Goal: Transaction & Acquisition: Purchase product/service

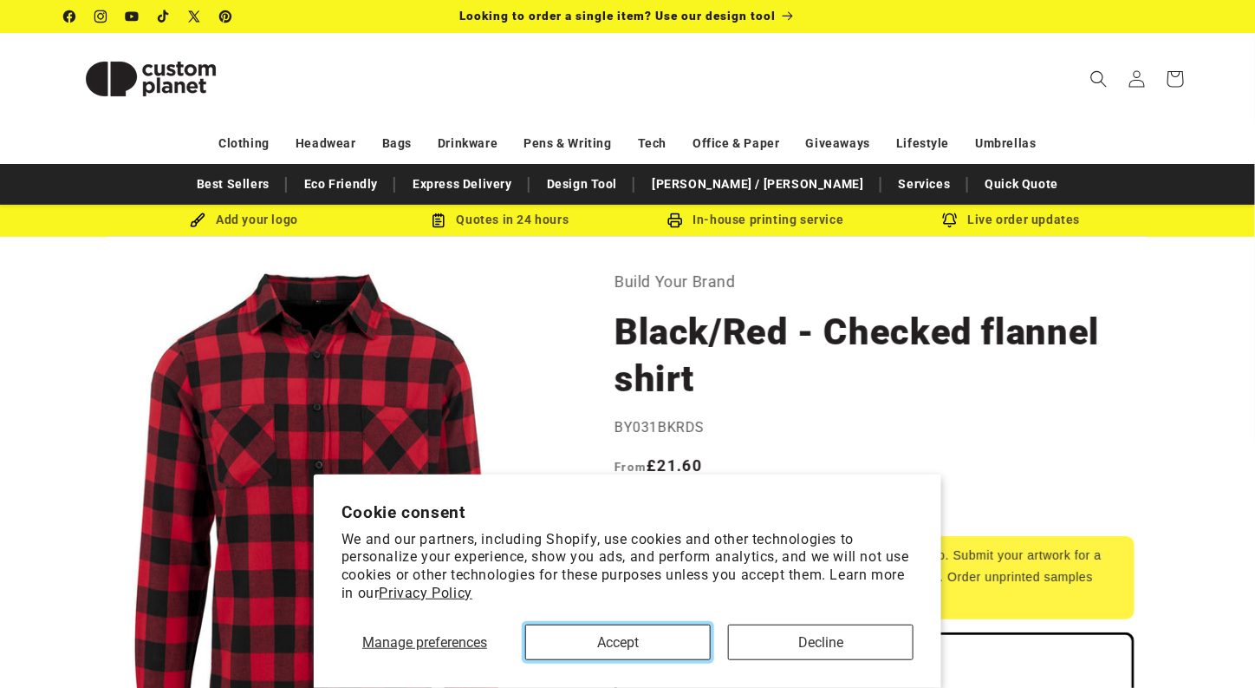
click at [663, 636] on button "Accept" at bounding box center [618, 642] width 186 height 36
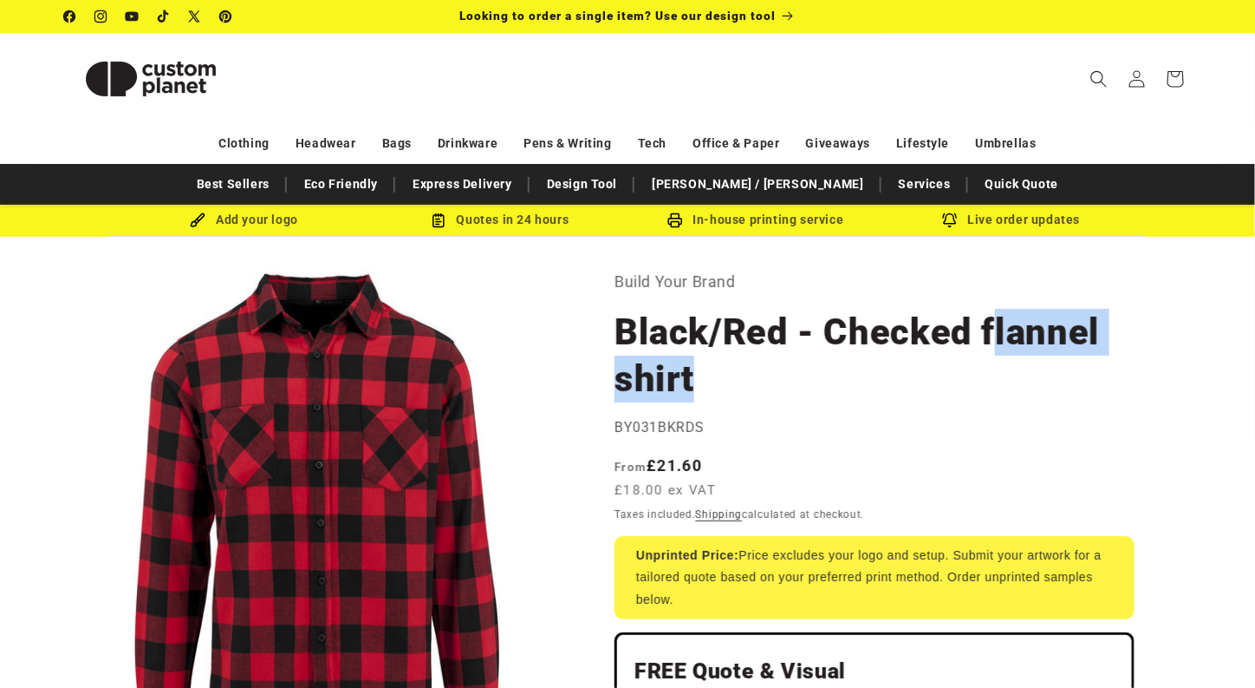
drag, startPoint x: 988, startPoint y: 327, endPoint x: 1093, endPoint y: 376, distance: 116.0
click at [1093, 376] on h1 "Black/Red - Checked flannel shirt" at bounding box center [875, 356] width 520 height 94
copy h1 "lannel shirt"
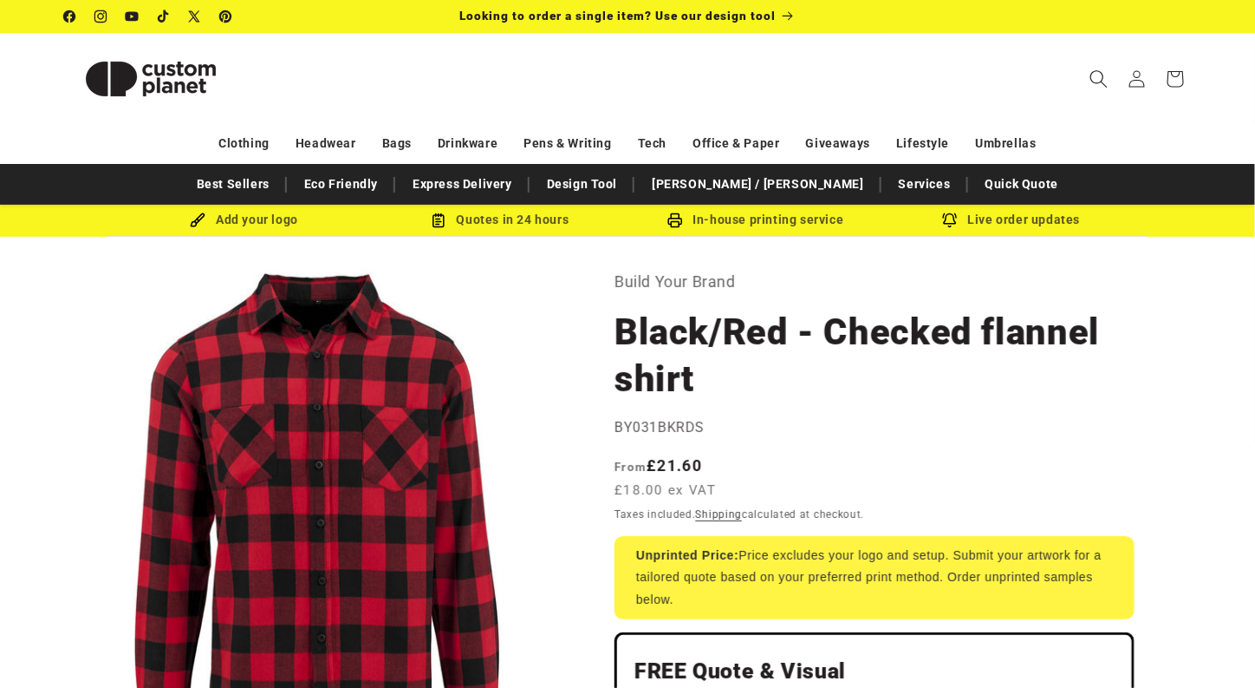
click at [1097, 74] on icon "Search" at bounding box center [1099, 78] width 18 height 18
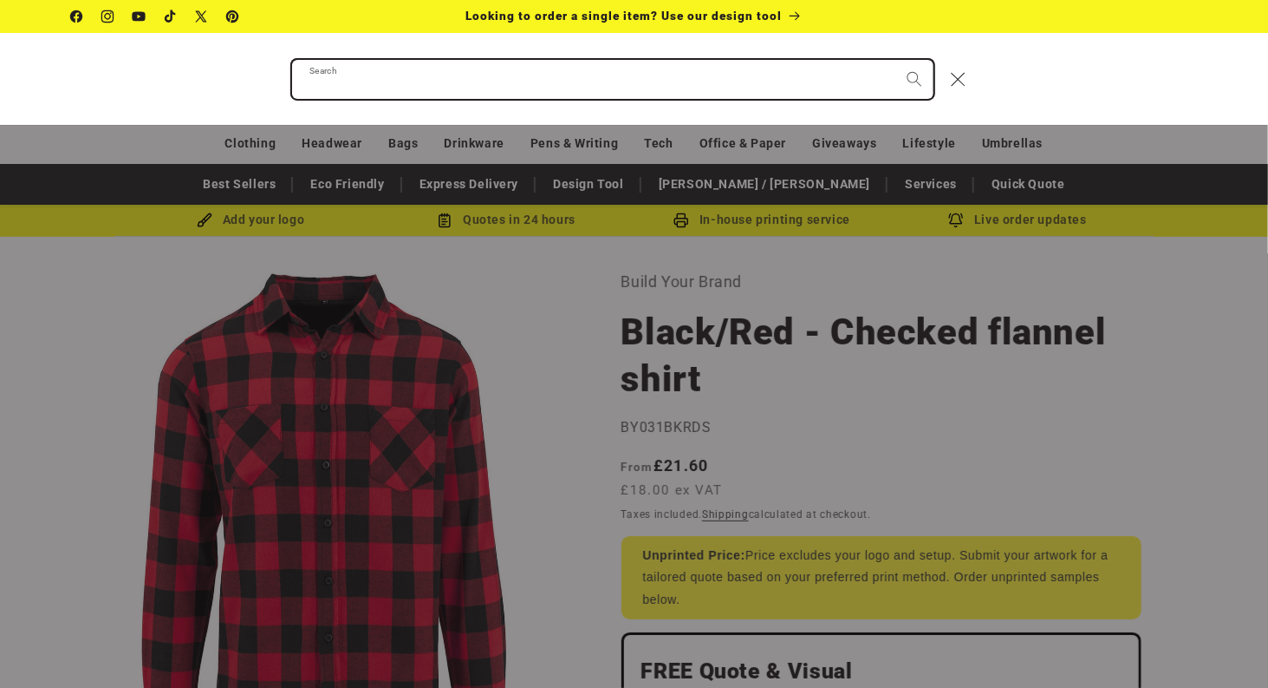
paste input "**********"
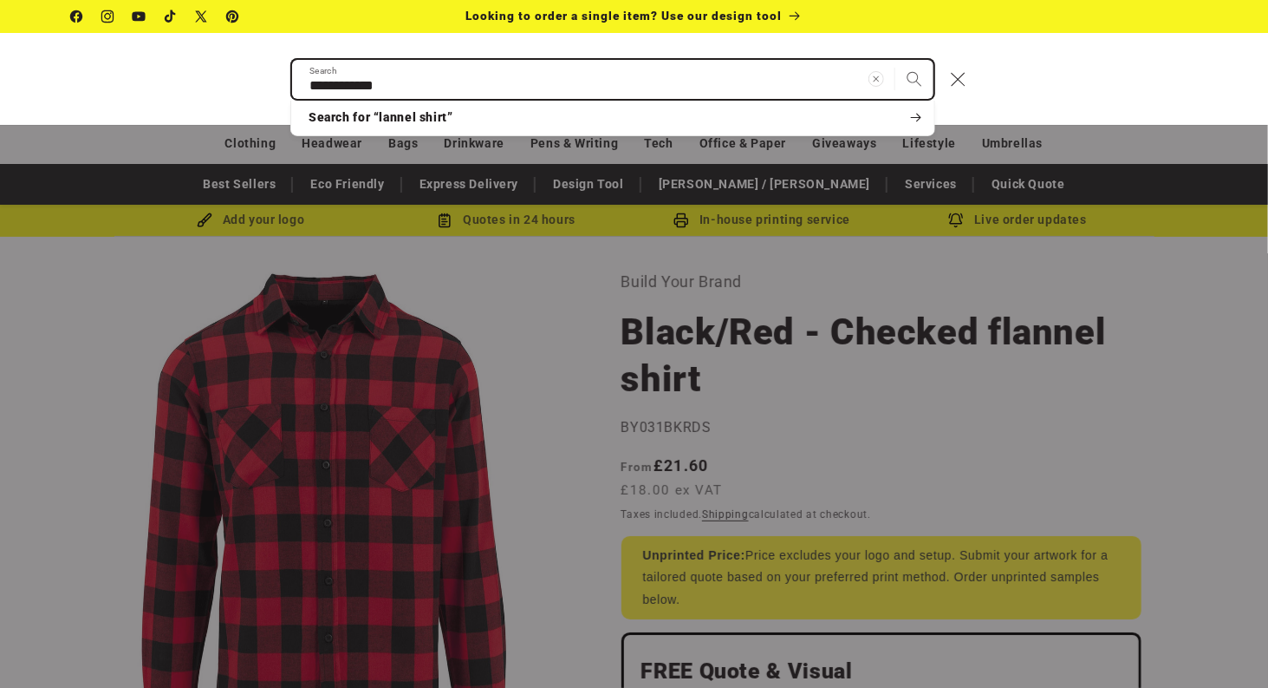
click at [313, 88] on input "**********" at bounding box center [613, 79] width 642 height 39
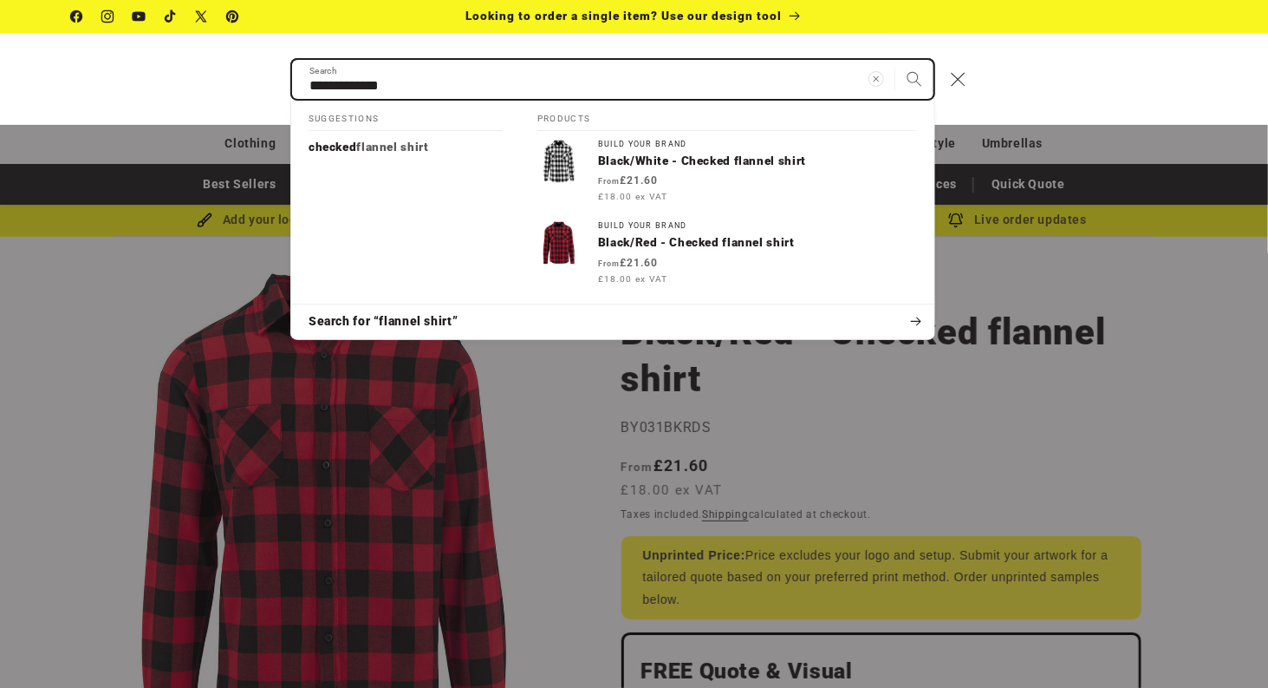
type input "**********"
click at [896, 60] on button "Search" at bounding box center [915, 79] width 38 height 38
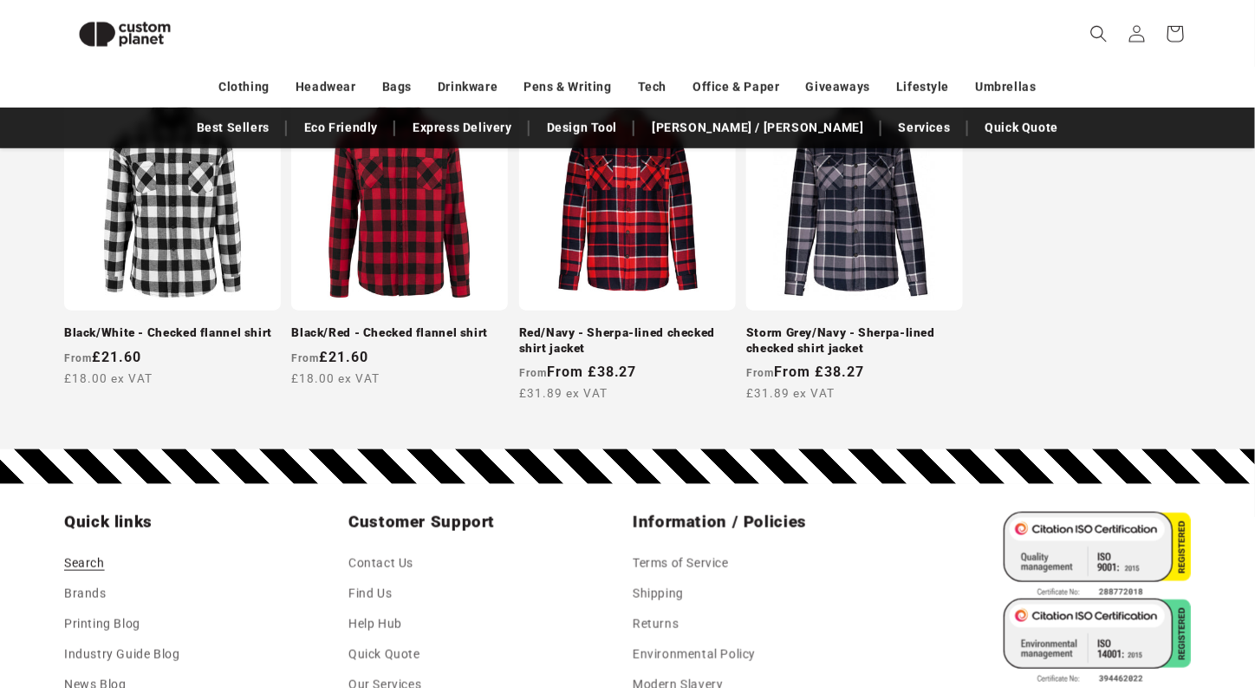
scroll to position [323, 0]
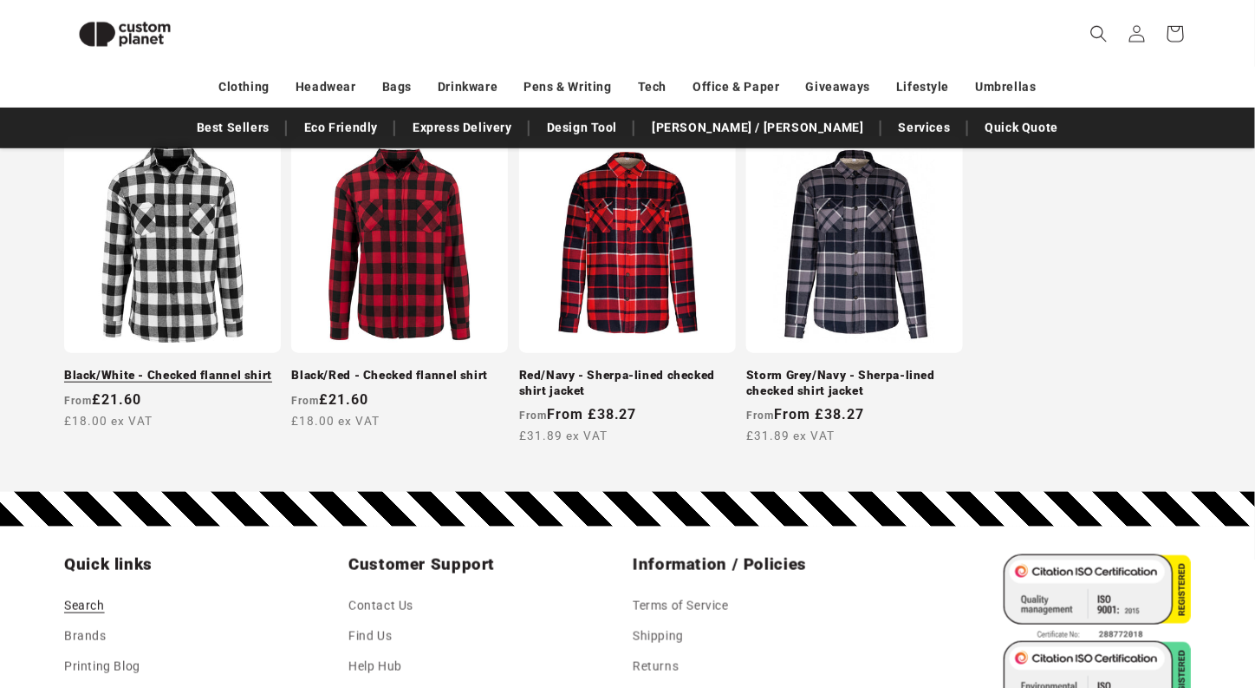
click at [212, 368] on link "Black/White - Checked flannel shirt" at bounding box center [172, 376] width 217 height 16
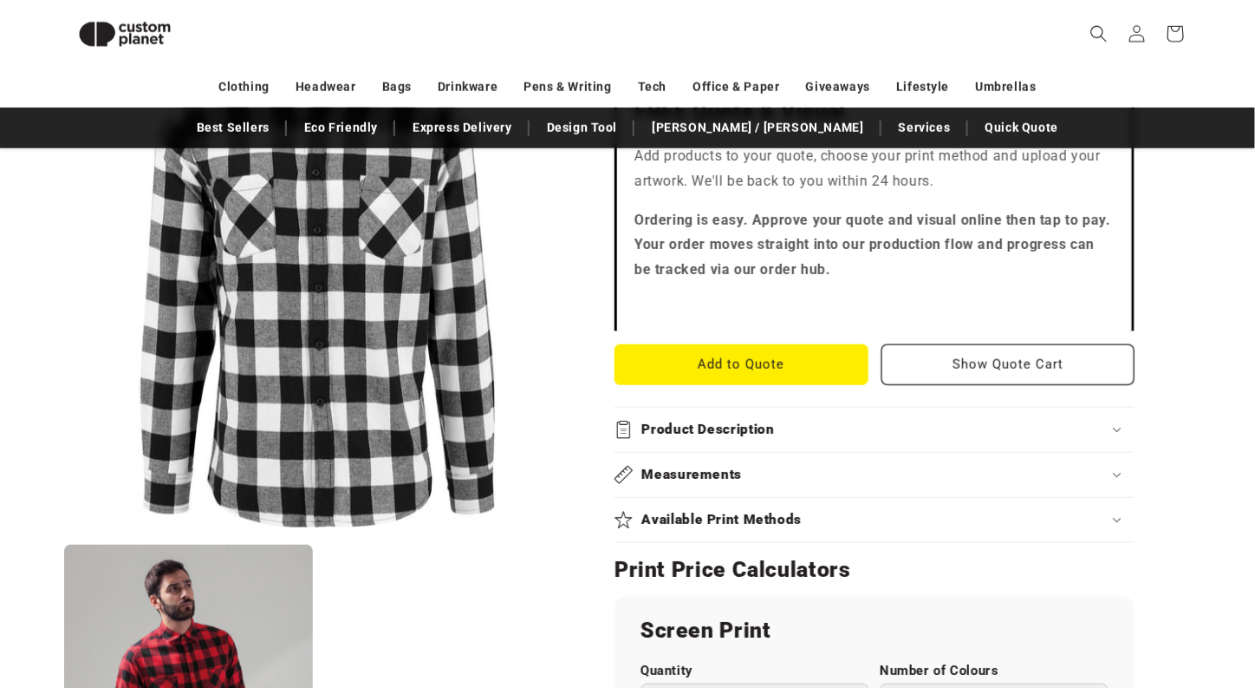
scroll to position [584, 0]
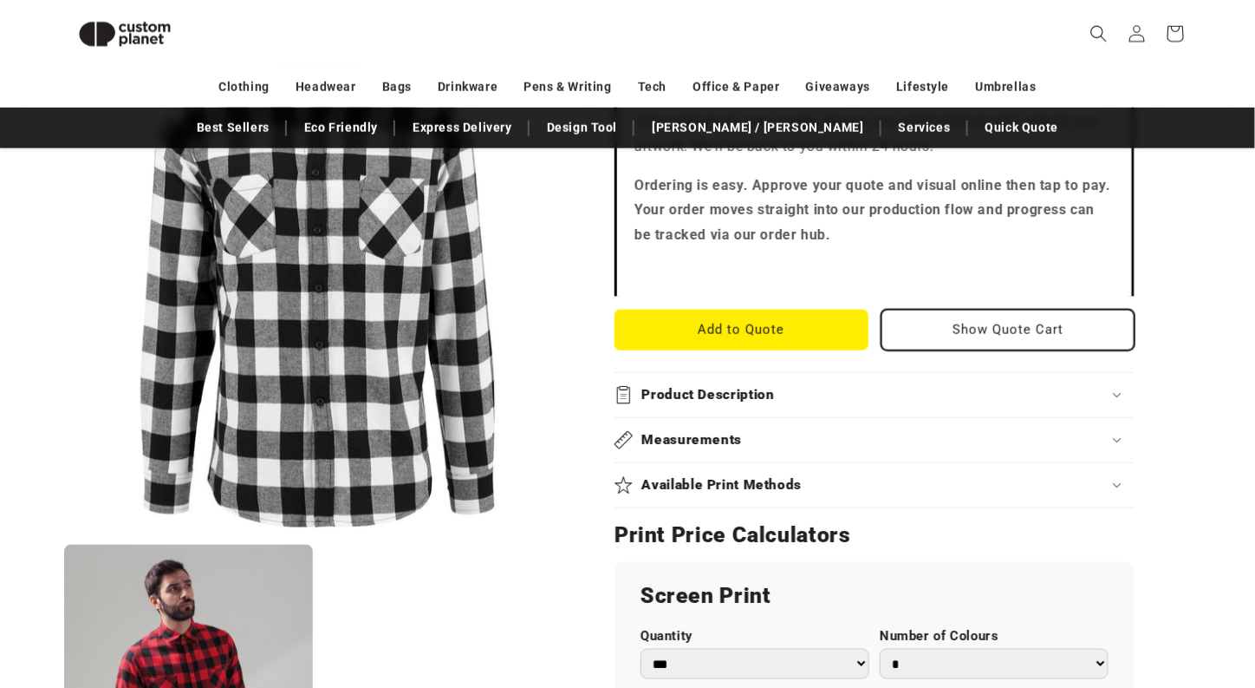
click at [934, 342] on button "Show Quote Cart" at bounding box center [1009, 330] width 254 height 41
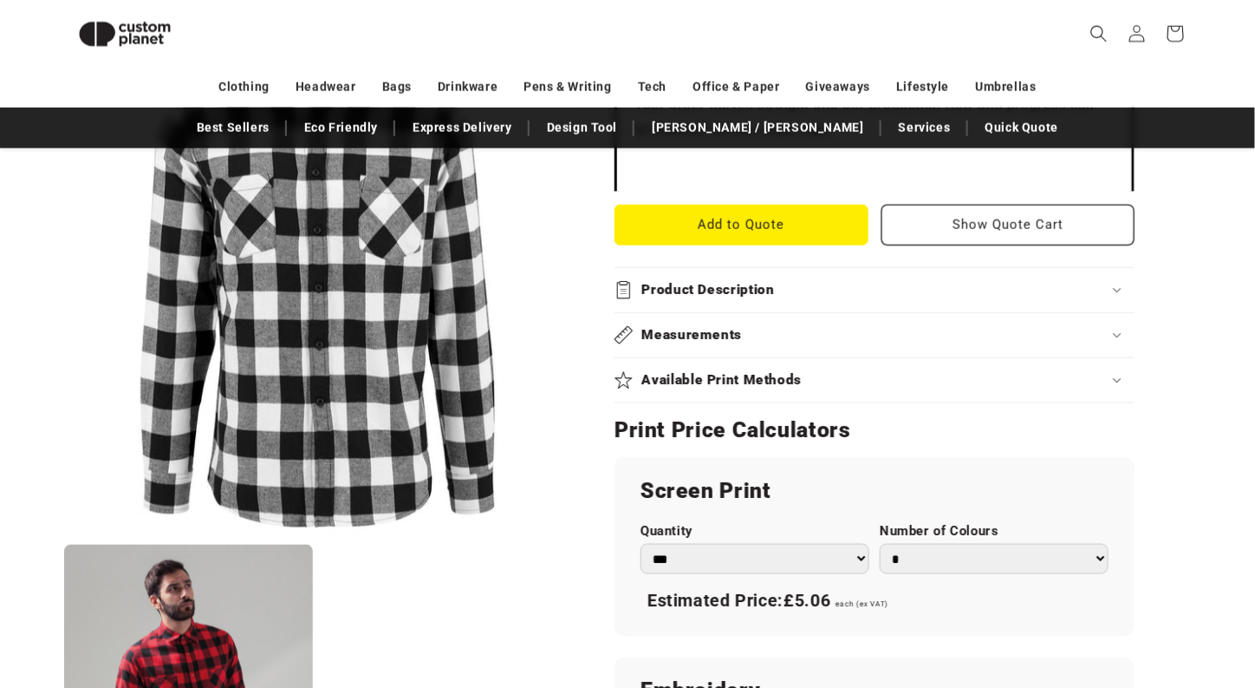
scroll to position [670, 0]
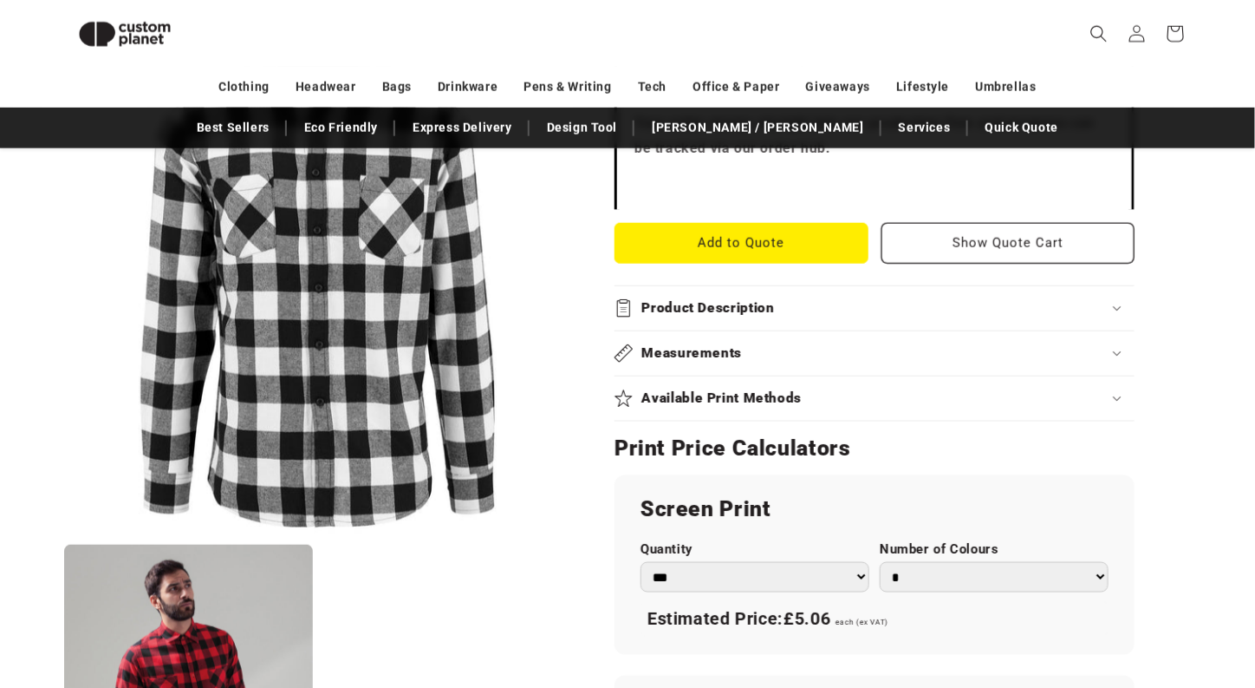
click at [1116, 312] on div "Product Description" at bounding box center [875, 308] width 520 height 18
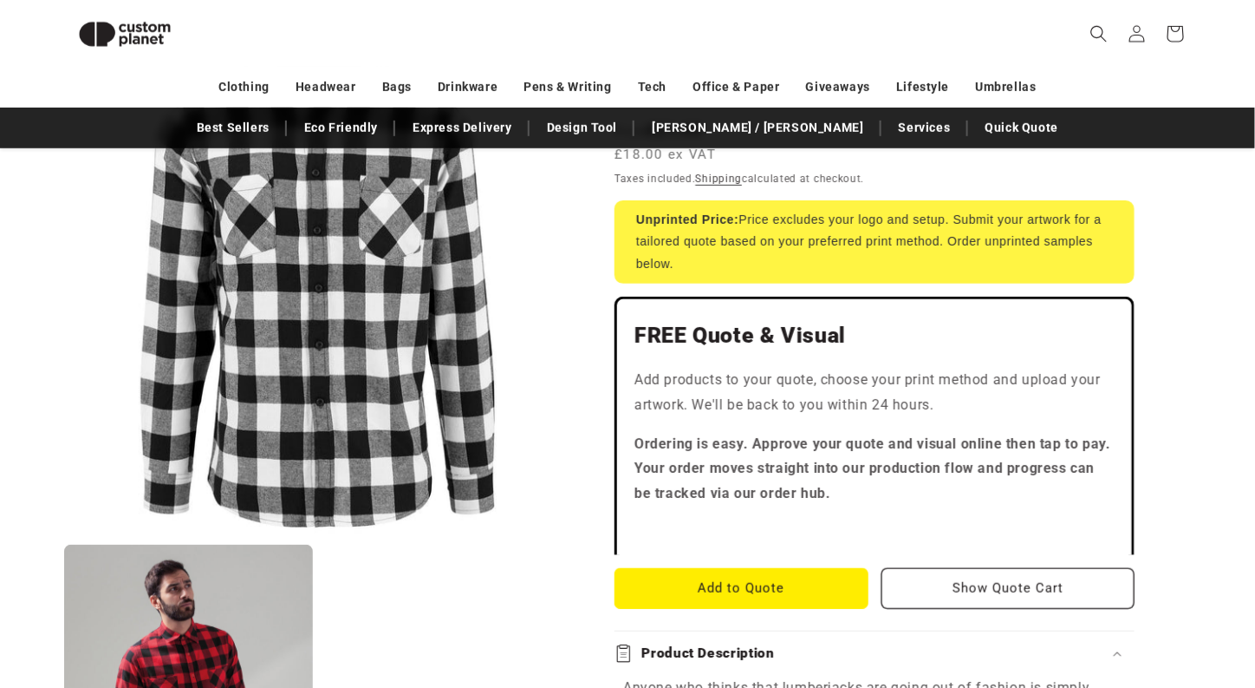
scroll to position [323, 0]
